Goal: Find specific page/section: Find specific page/section

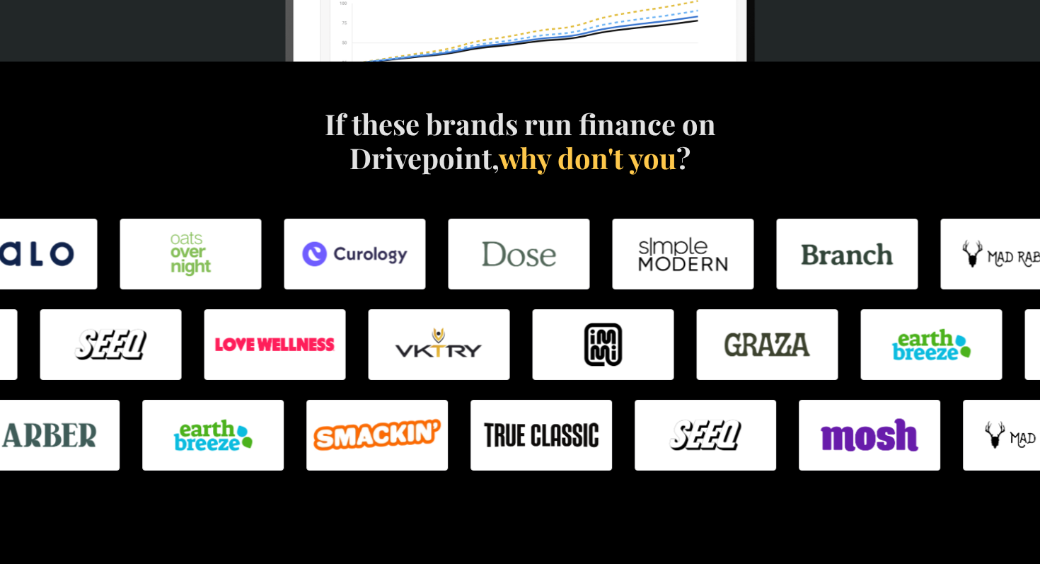
scroll to position [843, 0]
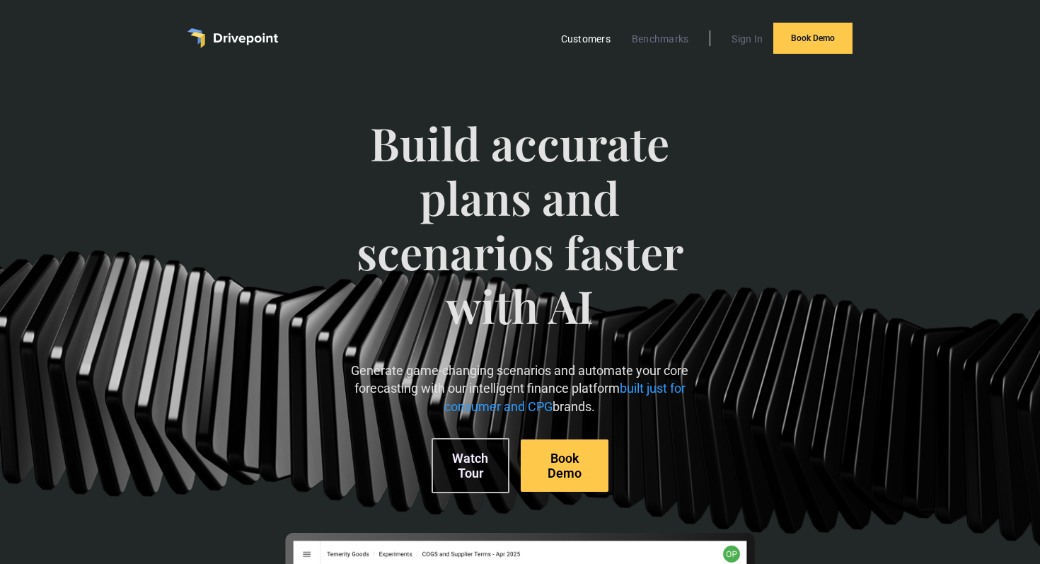
click at [587, 40] on link "Customers" at bounding box center [586, 39] width 64 height 18
